Goal: Task Accomplishment & Management: Manage account settings

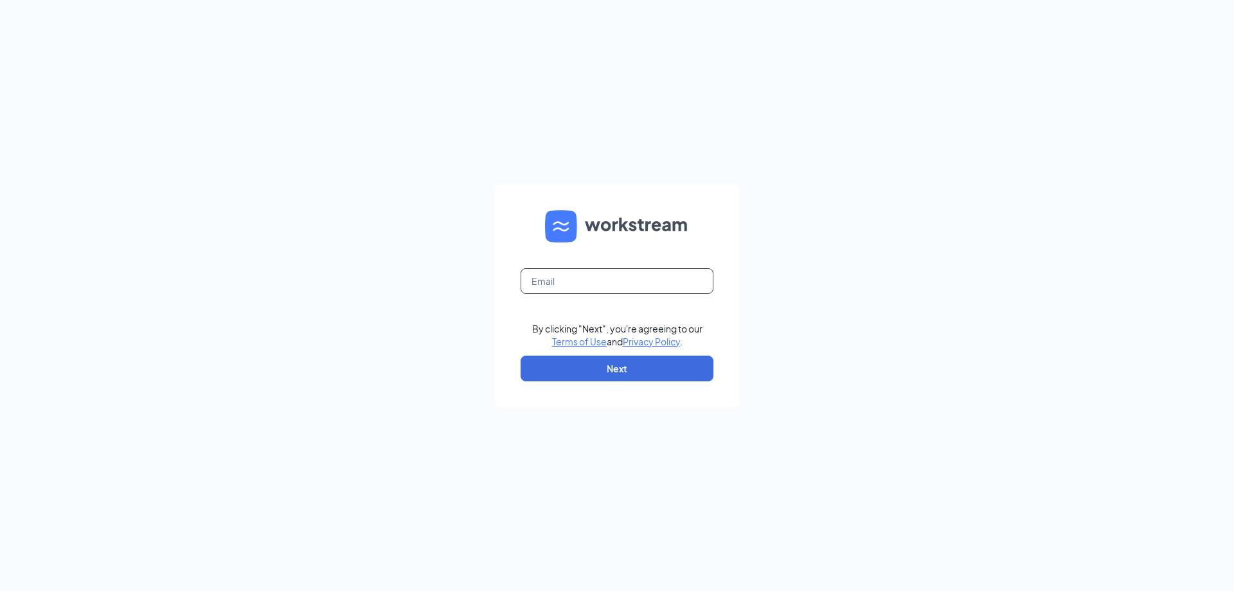
click at [624, 278] on input "text" at bounding box center [617, 281] width 193 height 26
type input "culversofflowermound@charter.net"
click at [643, 366] on button "Next" at bounding box center [617, 368] width 193 height 26
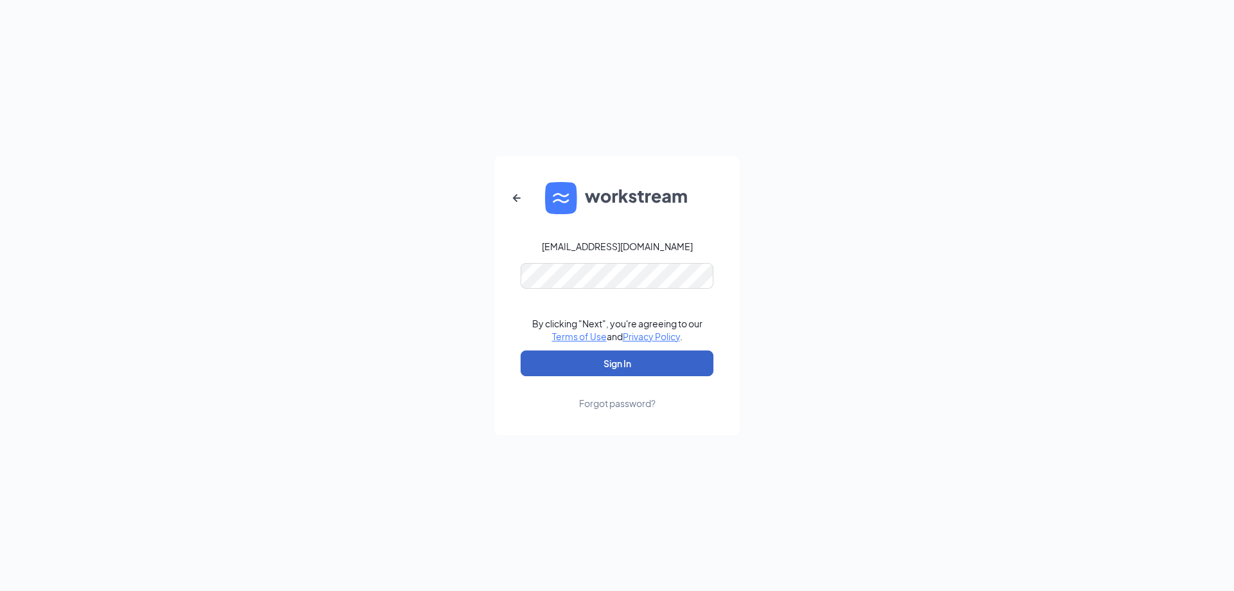
click at [661, 366] on button "Sign In" at bounding box center [617, 363] width 193 height 26
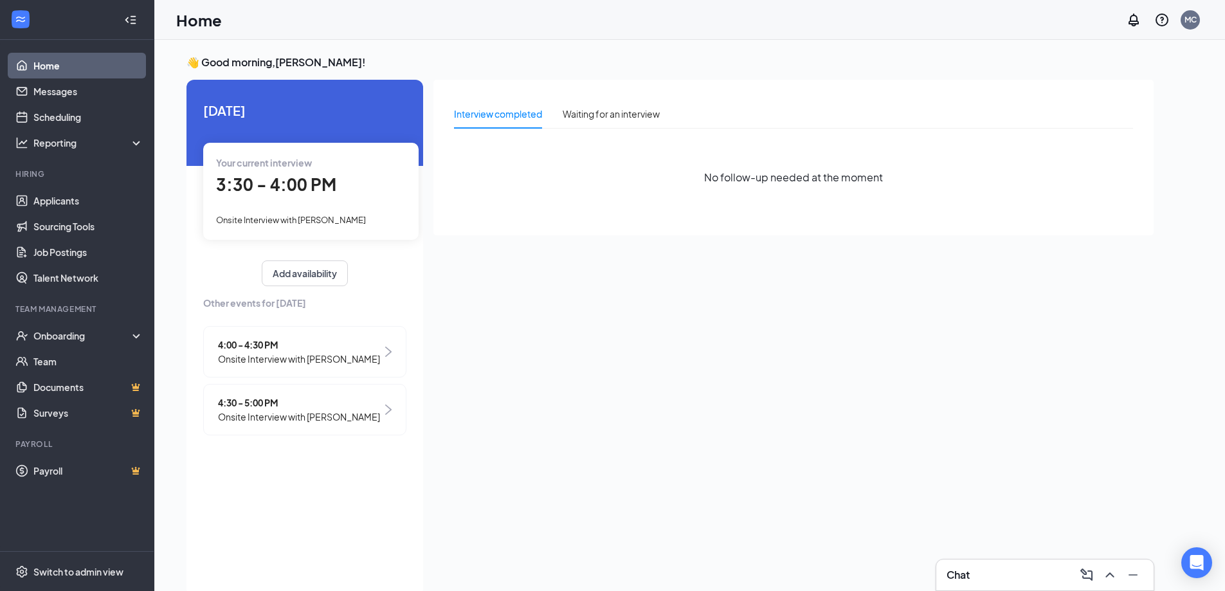
click at [283, 177] on span "3:30 - 4:00 PM" at bounding box center [276, 184] width 120 height 21
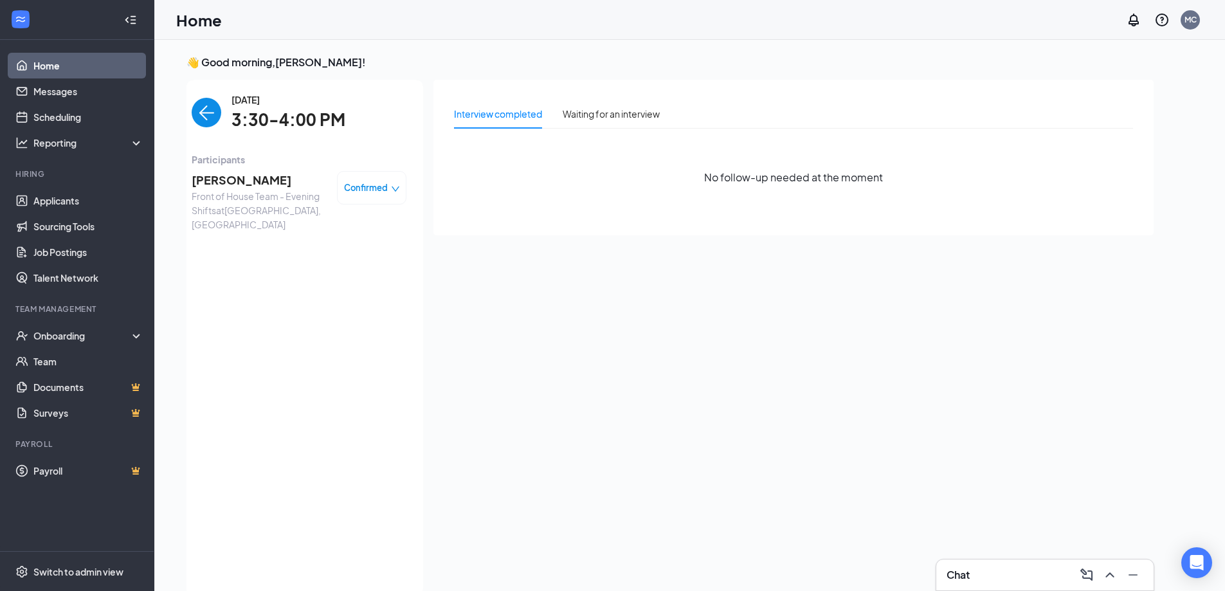
scroll to position [5, 0]
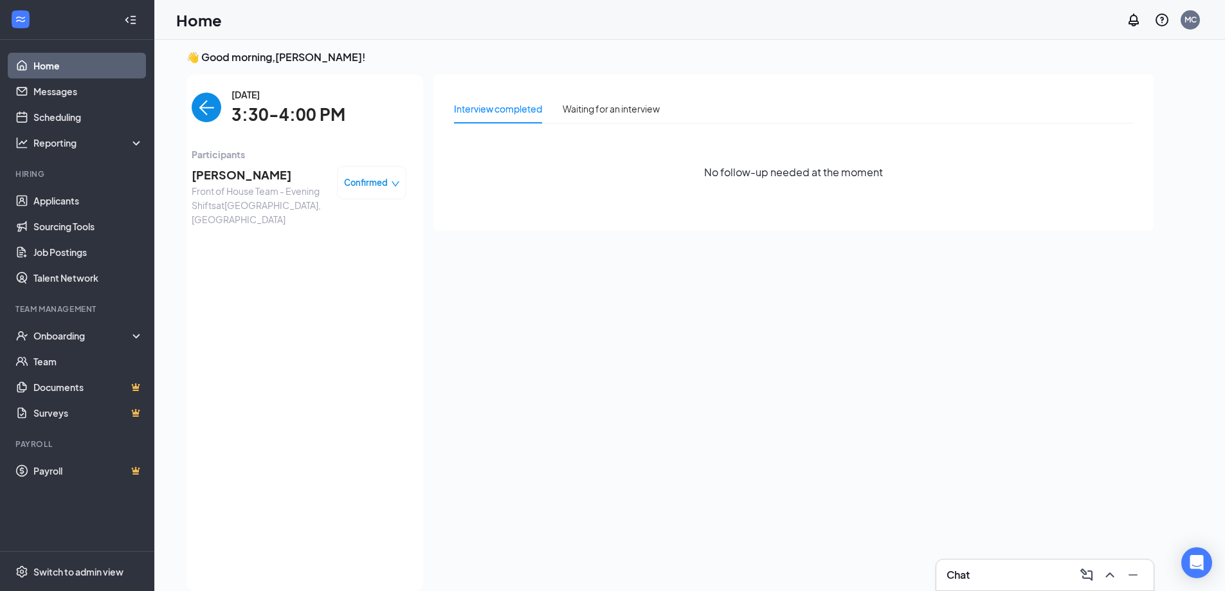
click at [370, 185] on span "Confirmed" at bounding box center [366, 182] width 44 height 13
click at [352, 262] on span "Mark as no-show" at bounding box center [336, 263] width 71 height 14
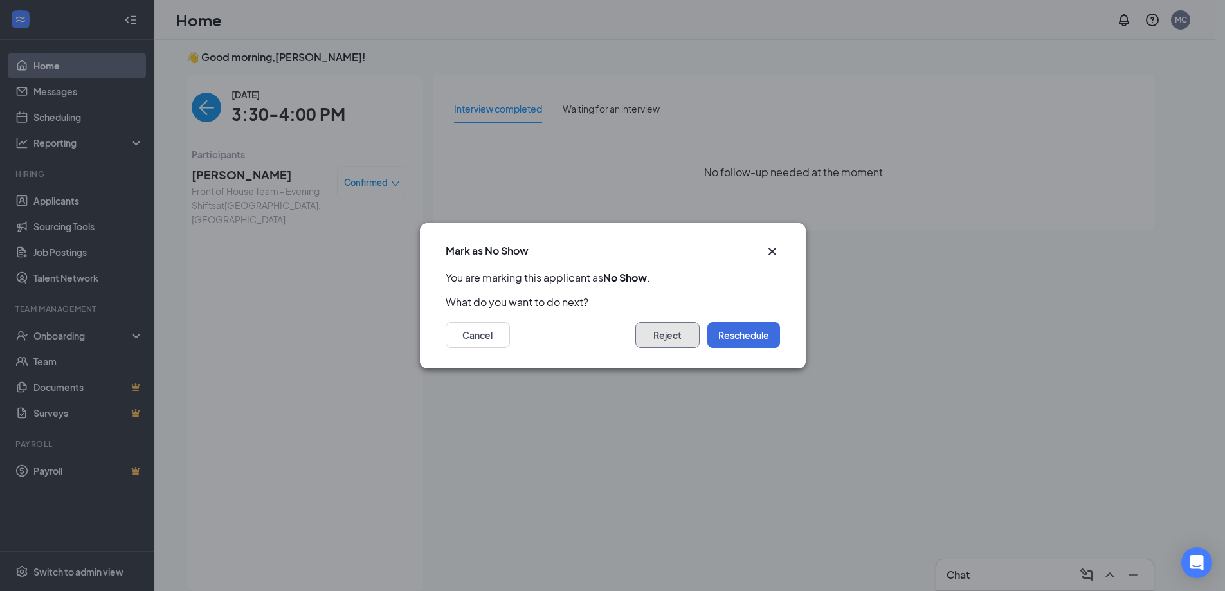
click at [675, 332] on button "Reject" at bounding box center [667, 335] width 64 height 26
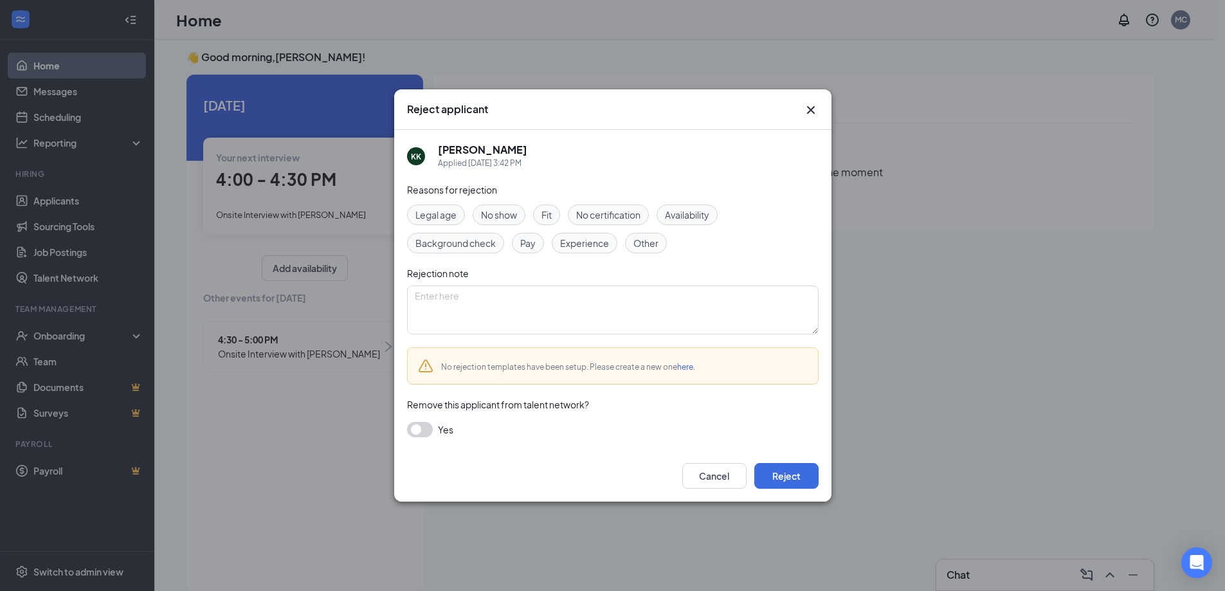
click at [501, 215] on span "No show" at bounding box center [499, 215] width 36 height 14
click at [773, 475] on button "Reject" at bounding box center [786, 476] width 64 height 26
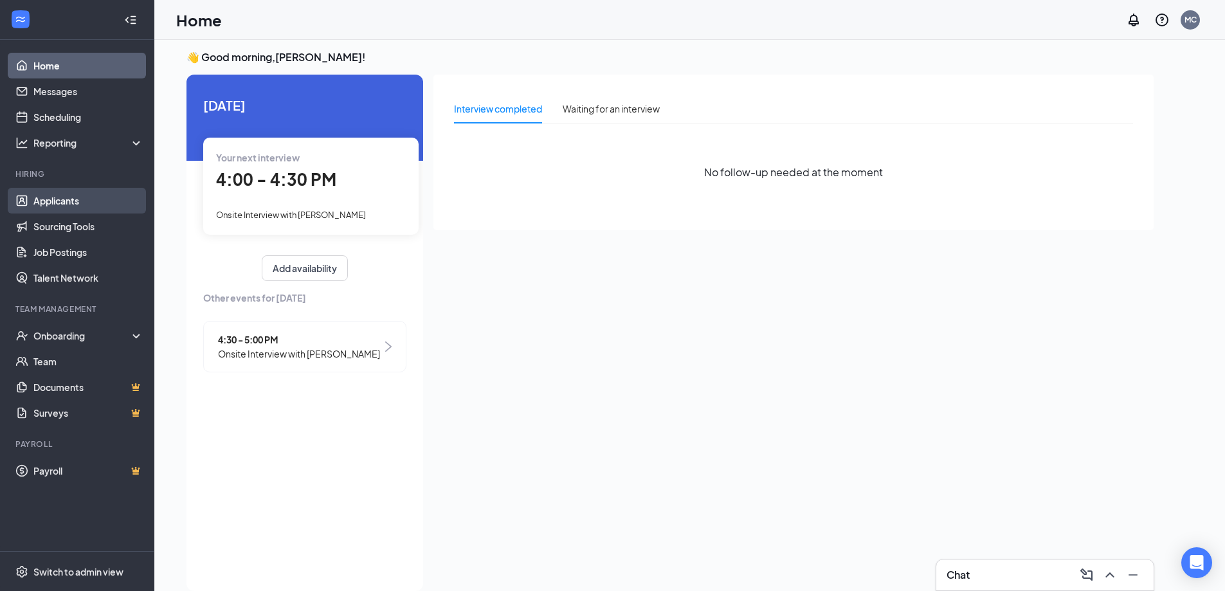
click at [77, 197] on link "Applicants" at bounding box center [88, 201] width 110 height 26
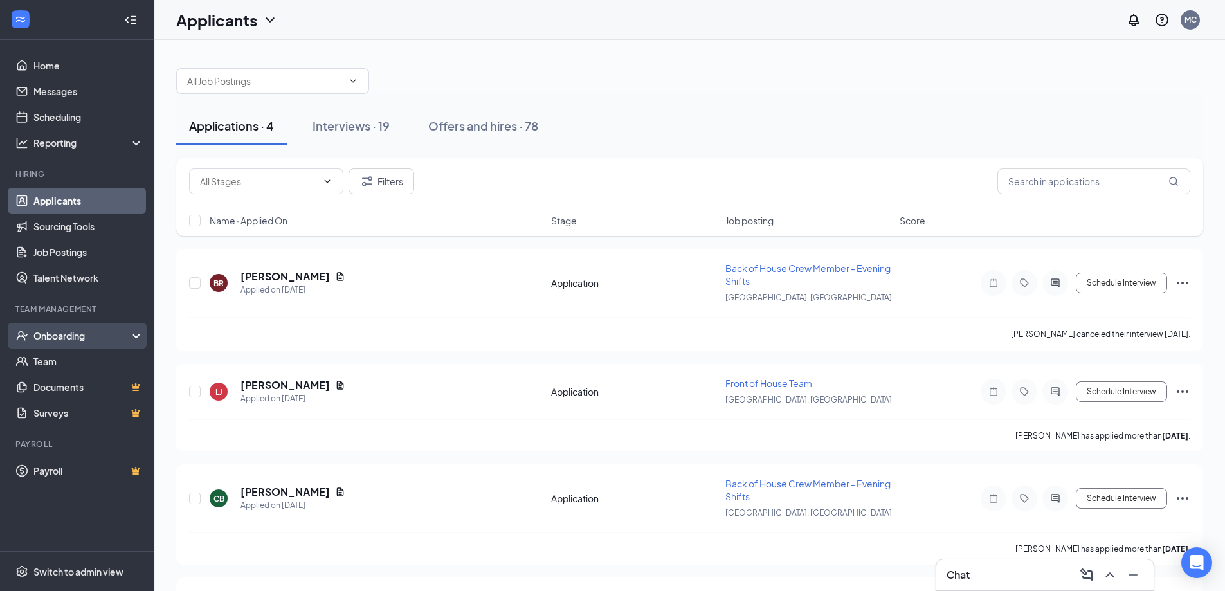
click at [51, 333] on div "Onboarding" at bounding box center [82, 335] width 99 height 13
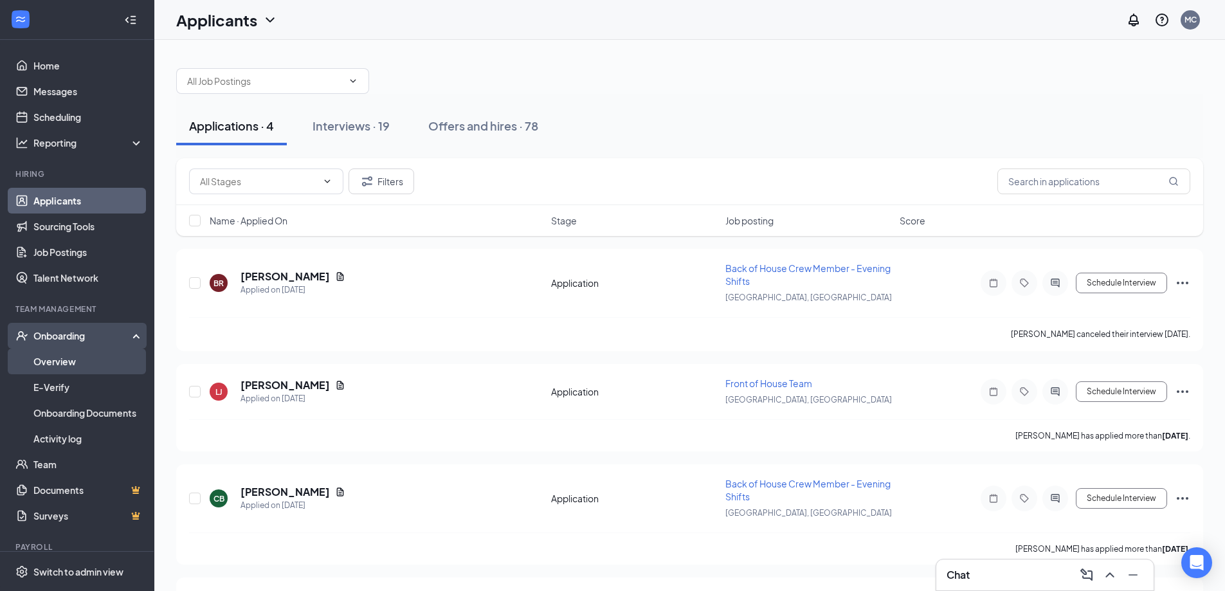
click at [71, 352] on link "Overview" at bounding box center [88, 361] width 110 height 26
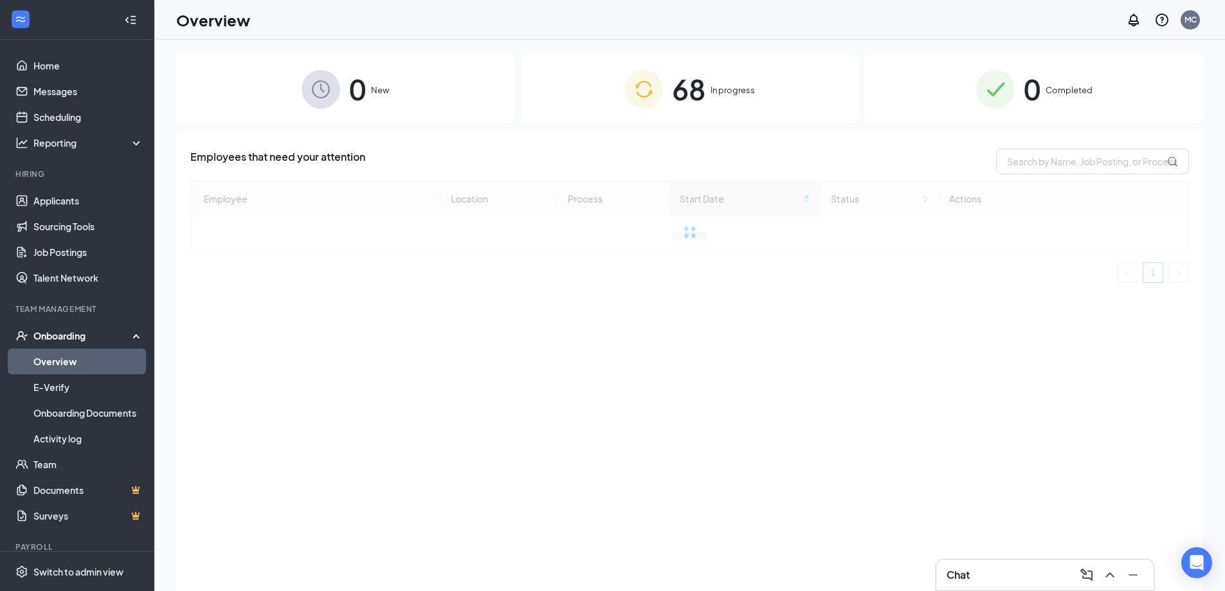
click at [716, 96] on span "In progress" at bounding box center [732, 90] width 44 height 13
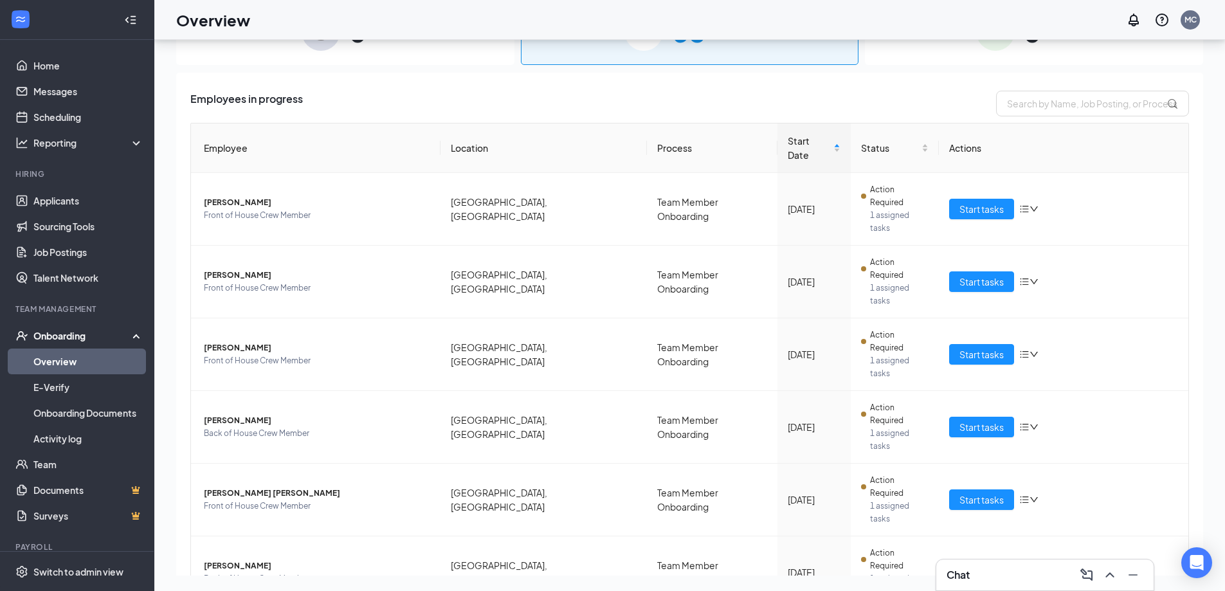
scroll to position [139, 0]
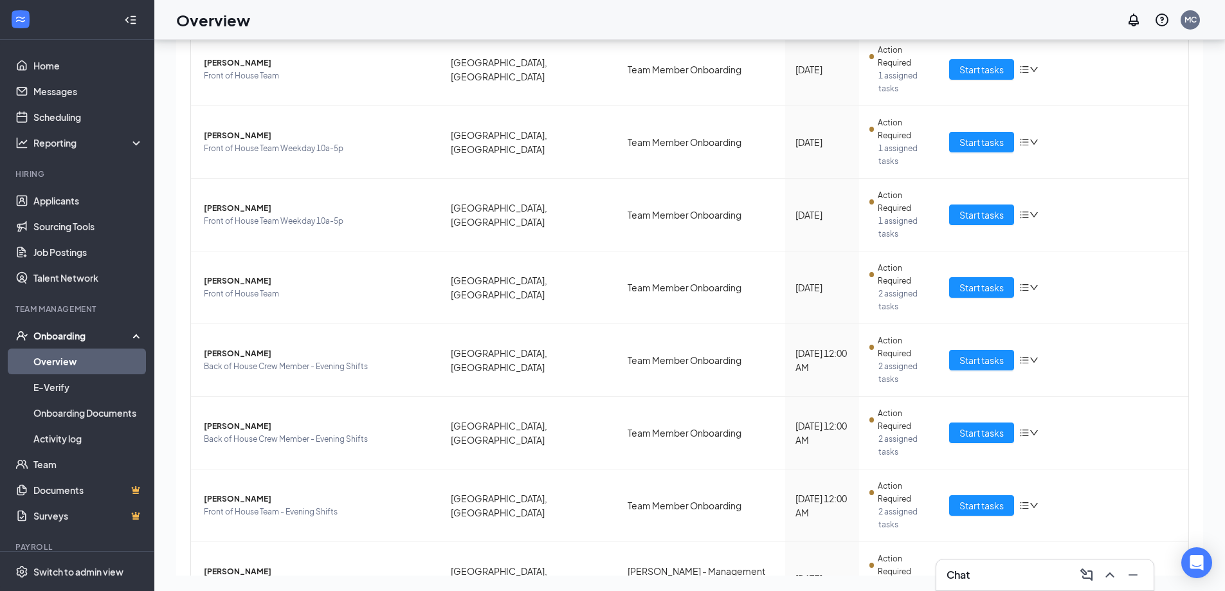
scroll to position [46, 0]
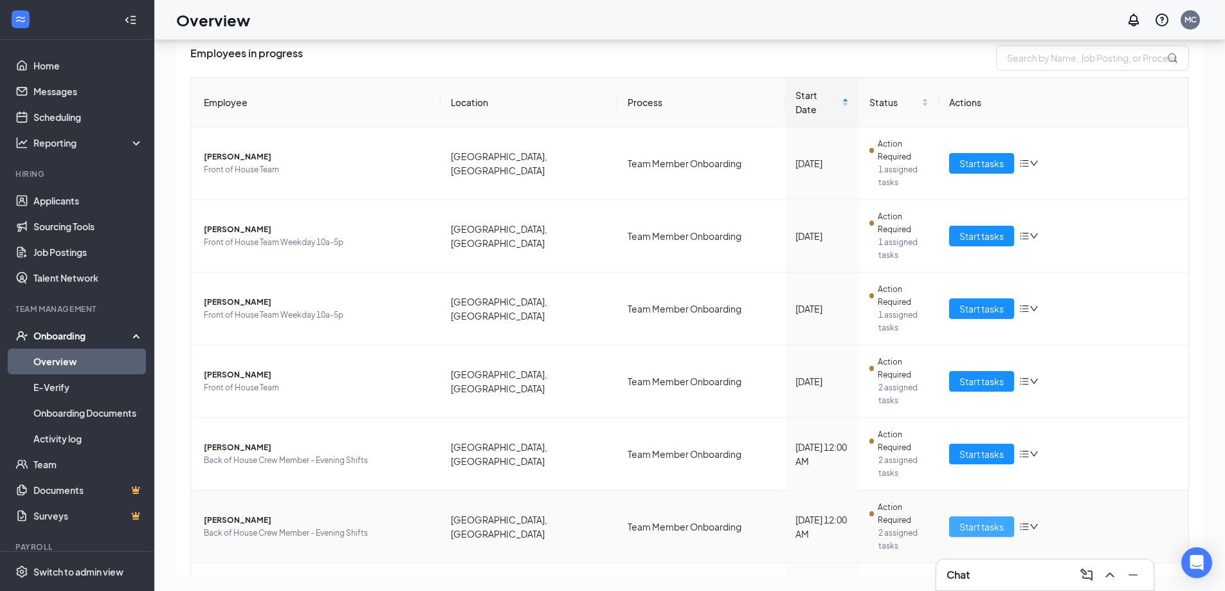
click at [965, 519] on span "Start tasks" at bounding box center [981, 526] width 44 height 14
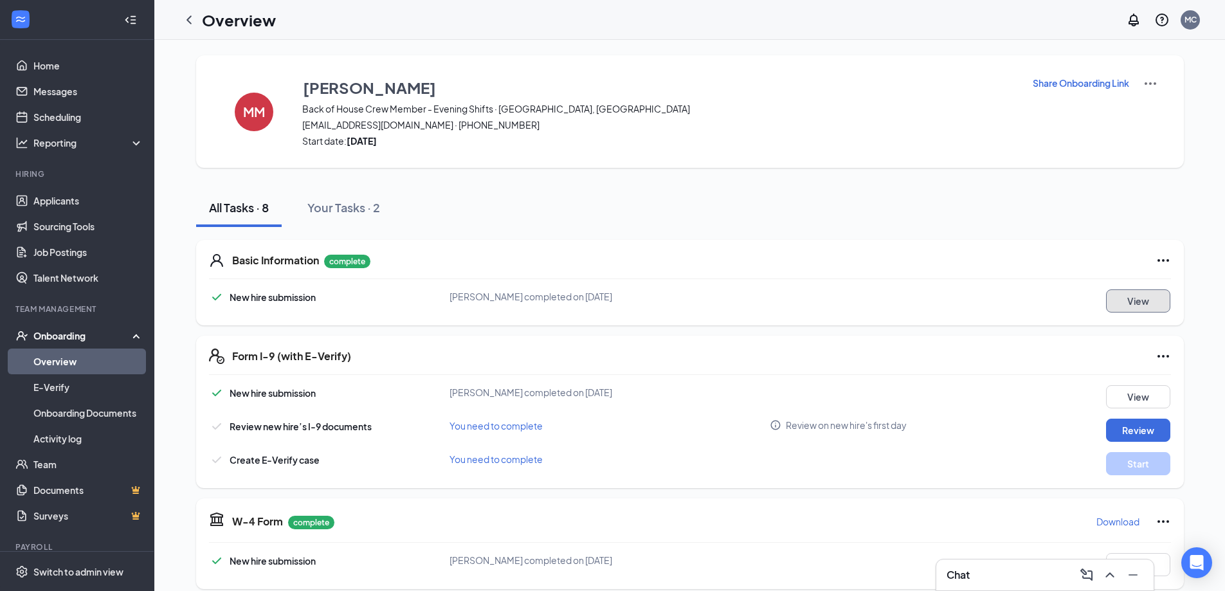
click at [1122, 303] on button "View" at bounding box center [1138, 300] width 64 height 23
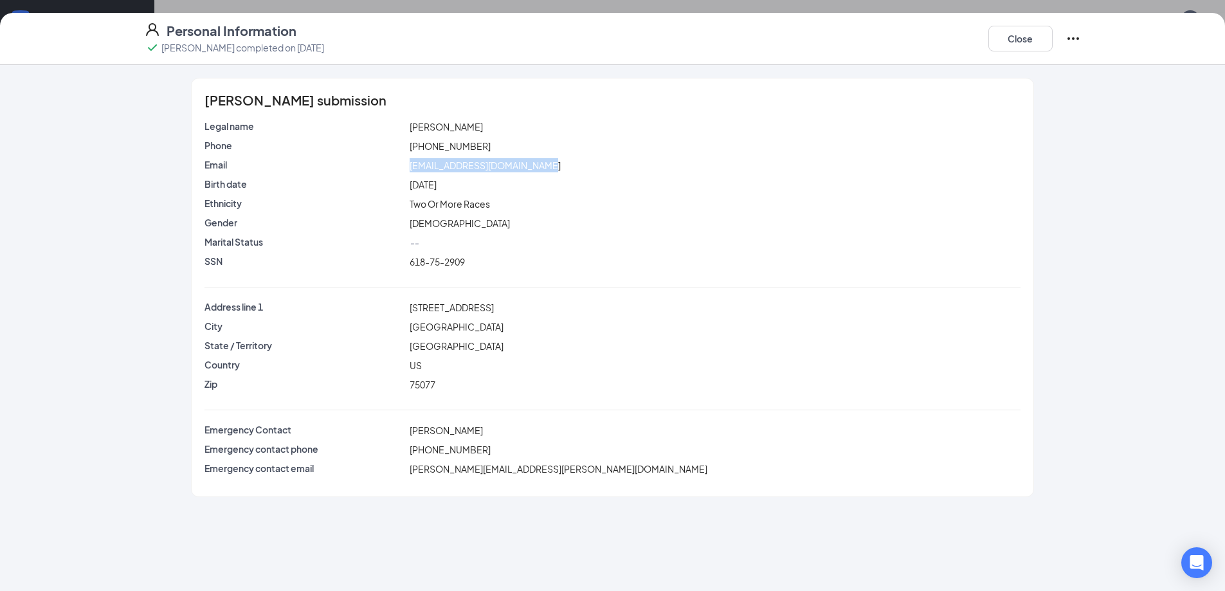
drag, startPoint x: 409, startPoint y: 165, endPoint x: 550, endPoint y: 163, distance: 140.2
click at [550, 163] on span "[EMAIL_ADDRESS][DOMAIN_NAME]" at bounding box center [484, 165] width 151 height 12
copy span "[EMAIL_ADDRESS][DOMAIN_NAME]"
click at [1018, 31] on button "Close" at bounding box center [1020, 39] width 64 height 26
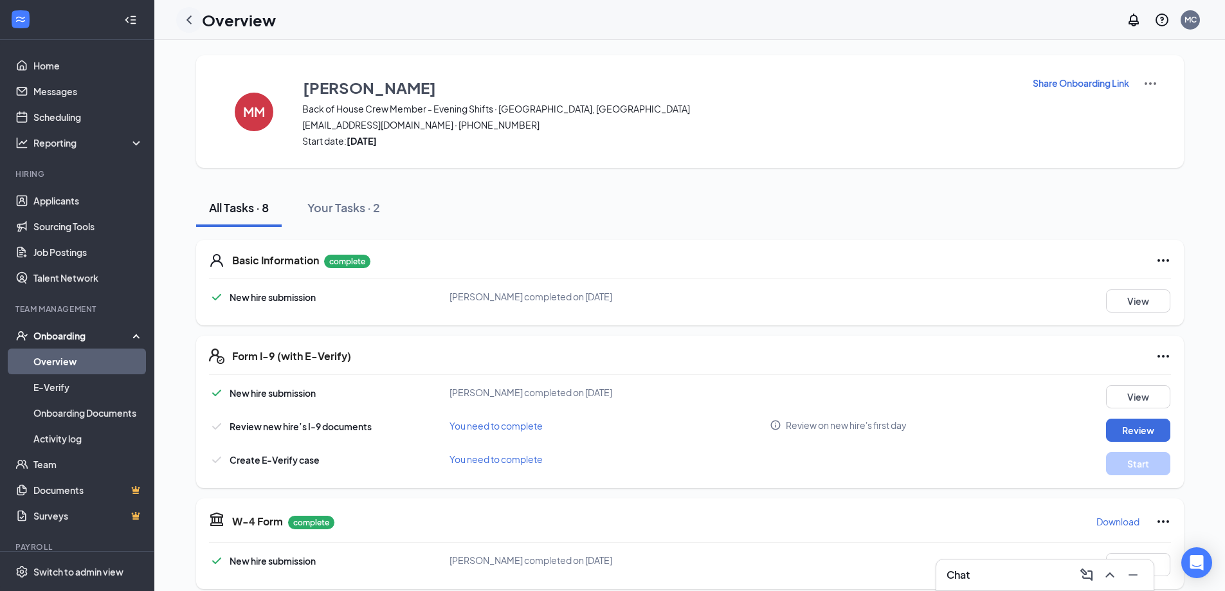
click at [191, 19] on icon "ChevronLeft" at bounding box center [188, 19] width 15 height 15
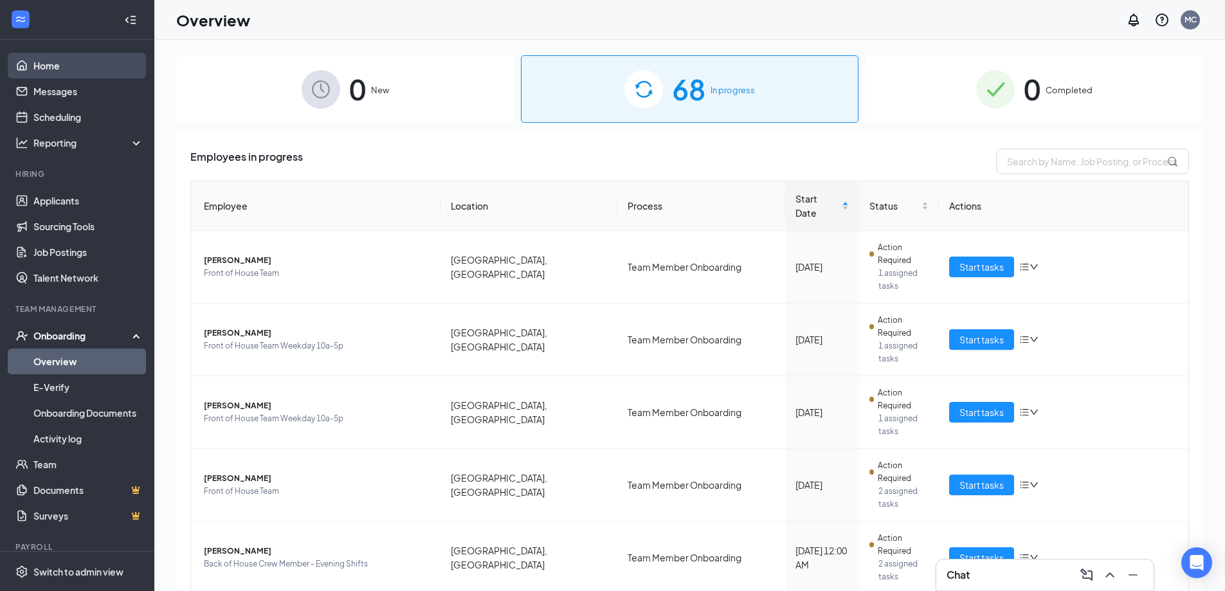
click at [78, 72] on link "Home" at bounding box center [88, 66] width 110 height 26
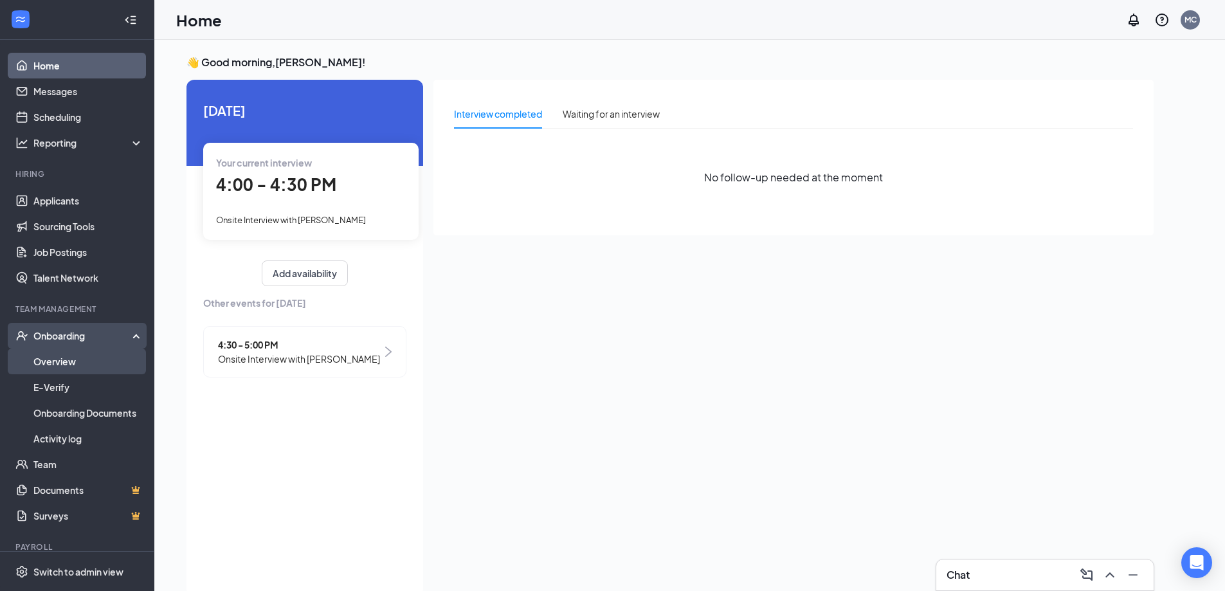
click at [53, 362] on link "Overview" at bounding box center [88, 361] width 110 height 26
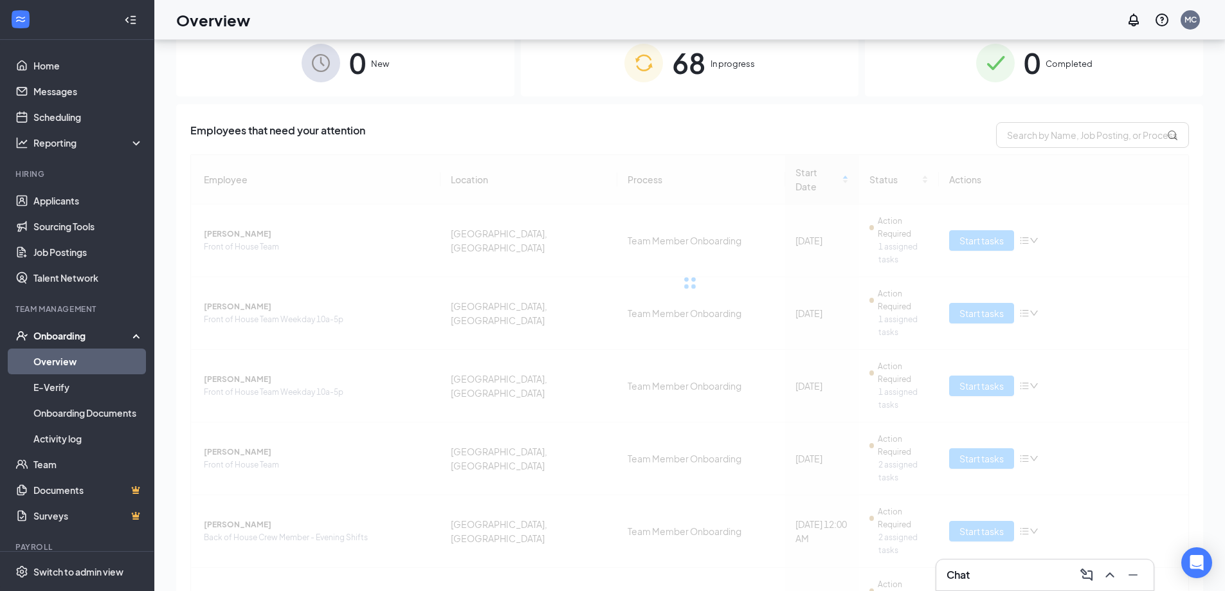
scroll to position [58, 0]
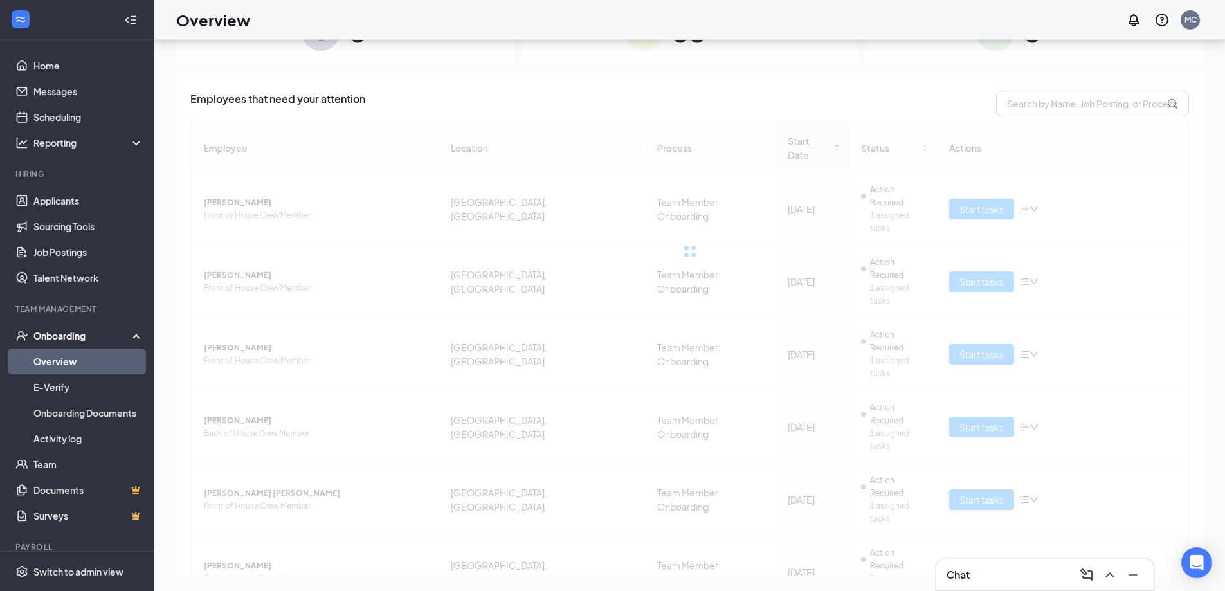
click at [1190, 533] on div "Employees that need your attention Employee Location Process Start Date Status …" at bounding box center [689, 524] width 1027 height 903
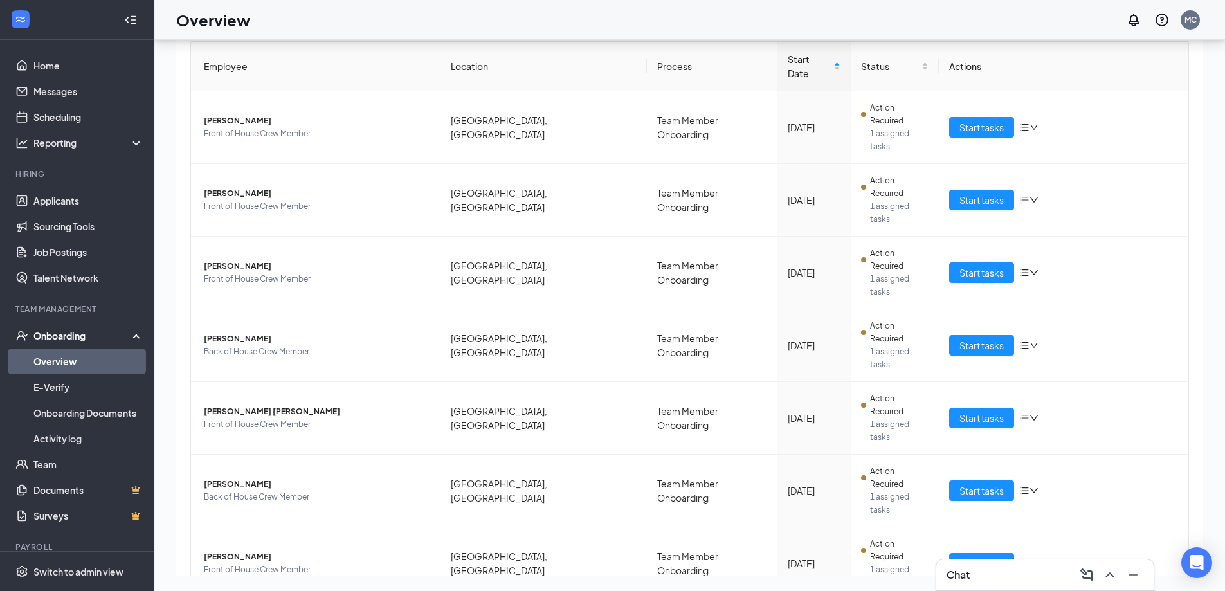
scroll to position [139, 0]
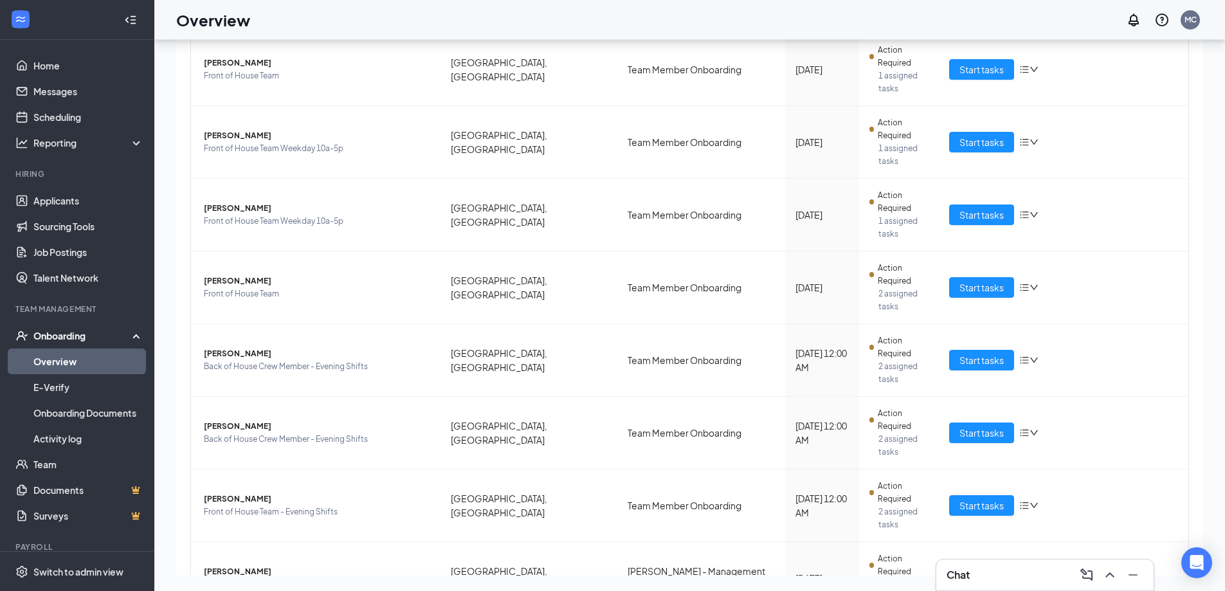
scroll to position [46, 0]
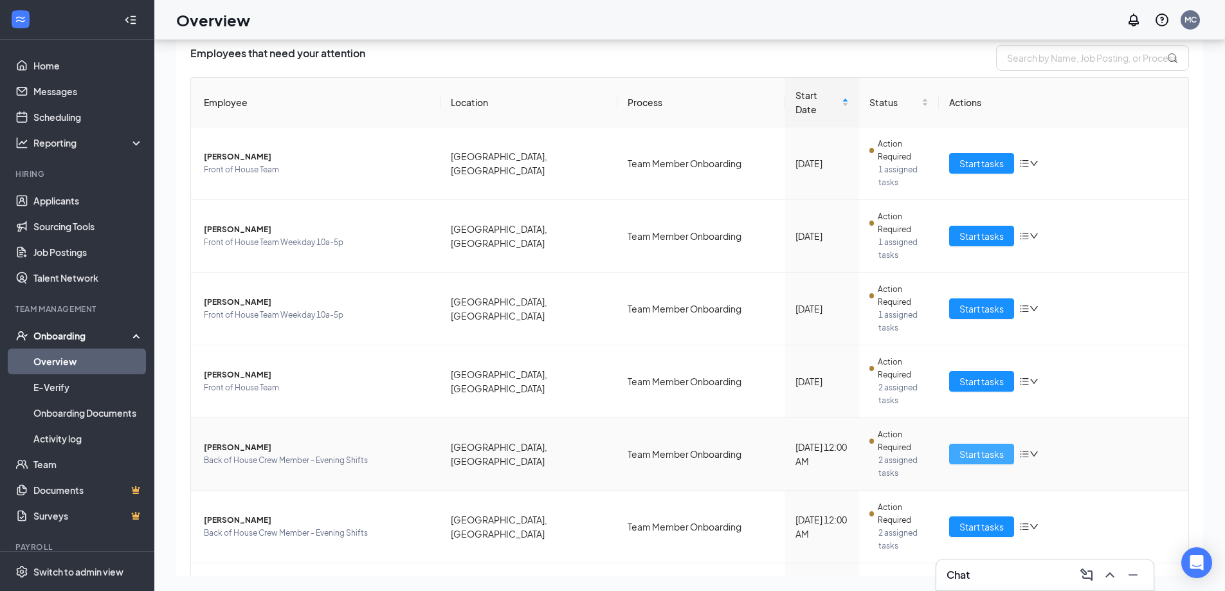
click at [981, 447] on span "Start tasks" at bounding box center [981, 454] width 44 height 14
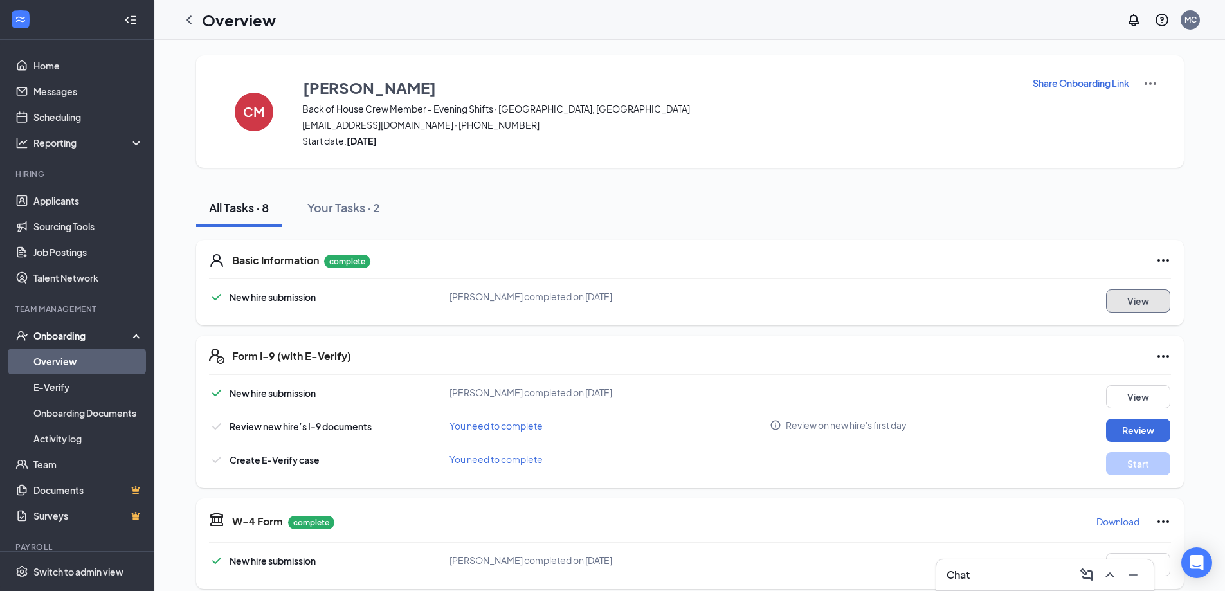
click at [1133, 295] on button "View" at bounding box center [1138, 300] width 64 height 23
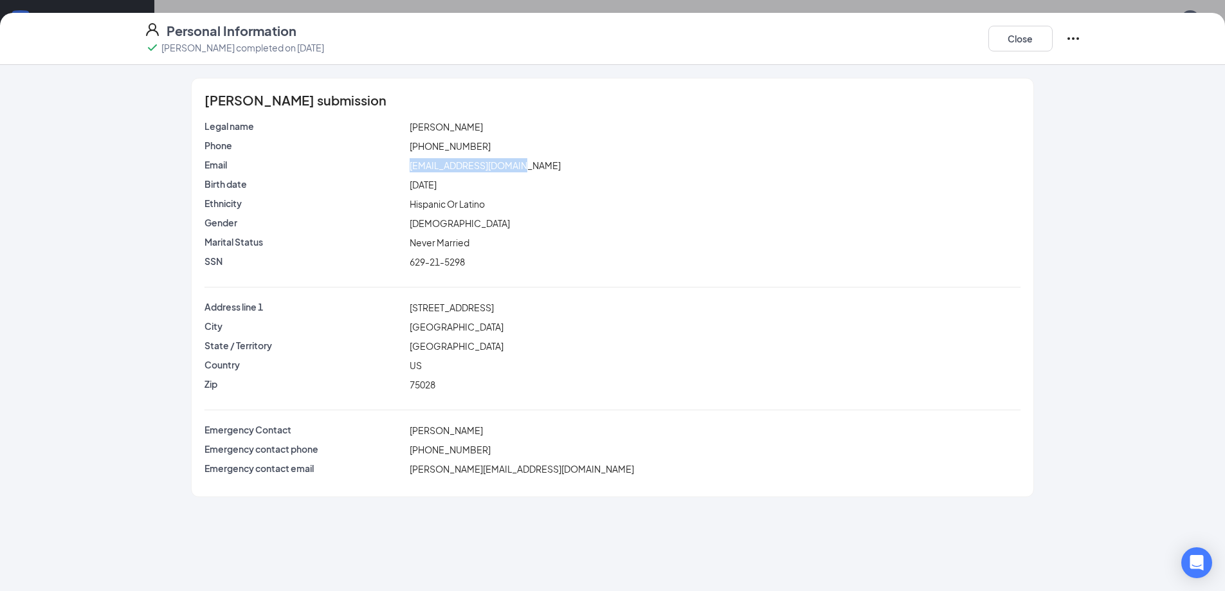
drag, startPoint x: 411, startPoint y: 164, endPoint x: 523, endPoint y: 164, distance: 111.9
click at [523, 164] on span "[EMAIL_ADDRESS][DOMAIN_NAME]" at bounding box center [484, 165] width 151 height 12
copy span "[EMAIL_ADDRESS][DOMAIN_NAME]"
click at [1016, 39] on button "Close" at bounding box center [1020, 39] width 64 height 26
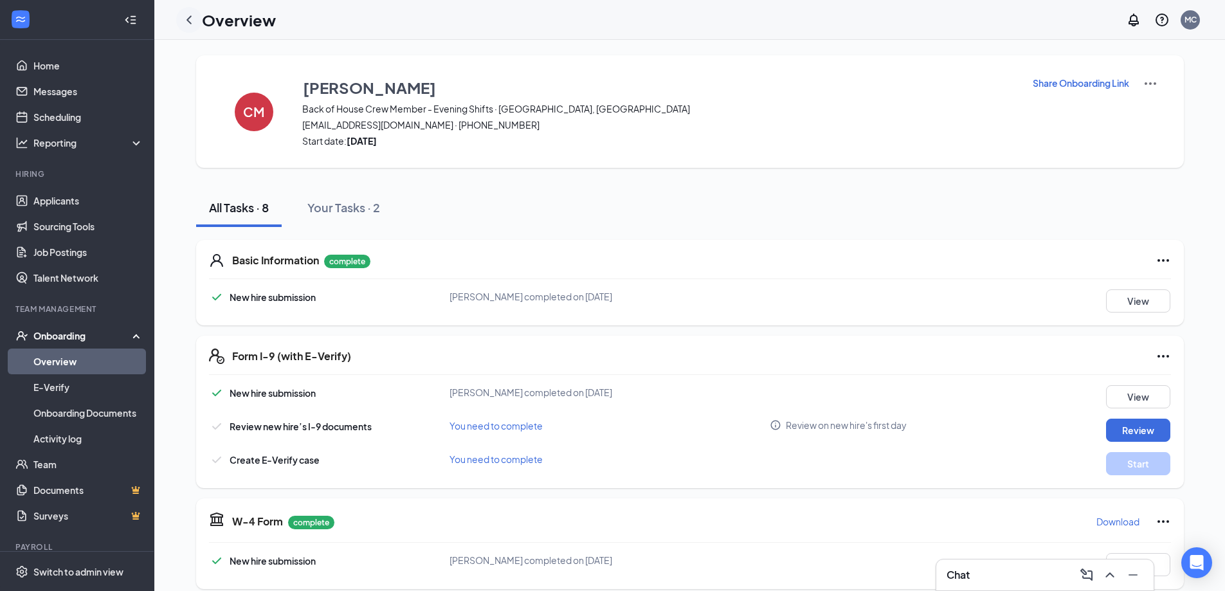
click at [186, 19] on icon "ChevronLeft" at bounding box center [188, 19] width 15 height 15
